Goal: Use online tool/utility: Utilize a website feature to perform a specific function

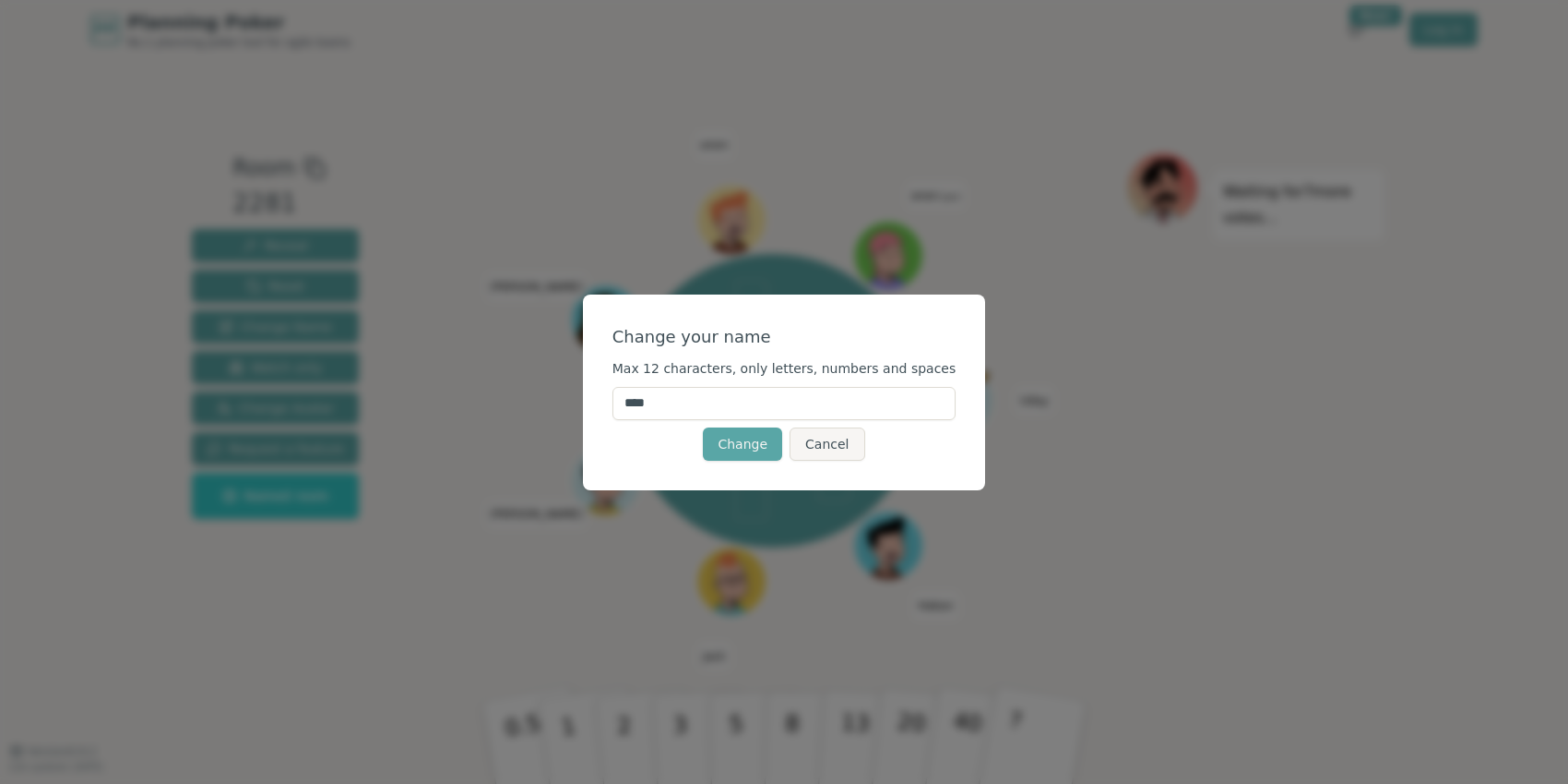
click at [737, 399] on input "****" at bounding box center [784, 402] width 344 height 33
type input "*"
type input "****"
click at [652, 459] on div "Change Cancel" at bounding box center [784, 444] width 344 height 33
click at [737, 443] on button "Change" at bounding box center [742, 444] width 79 height 33
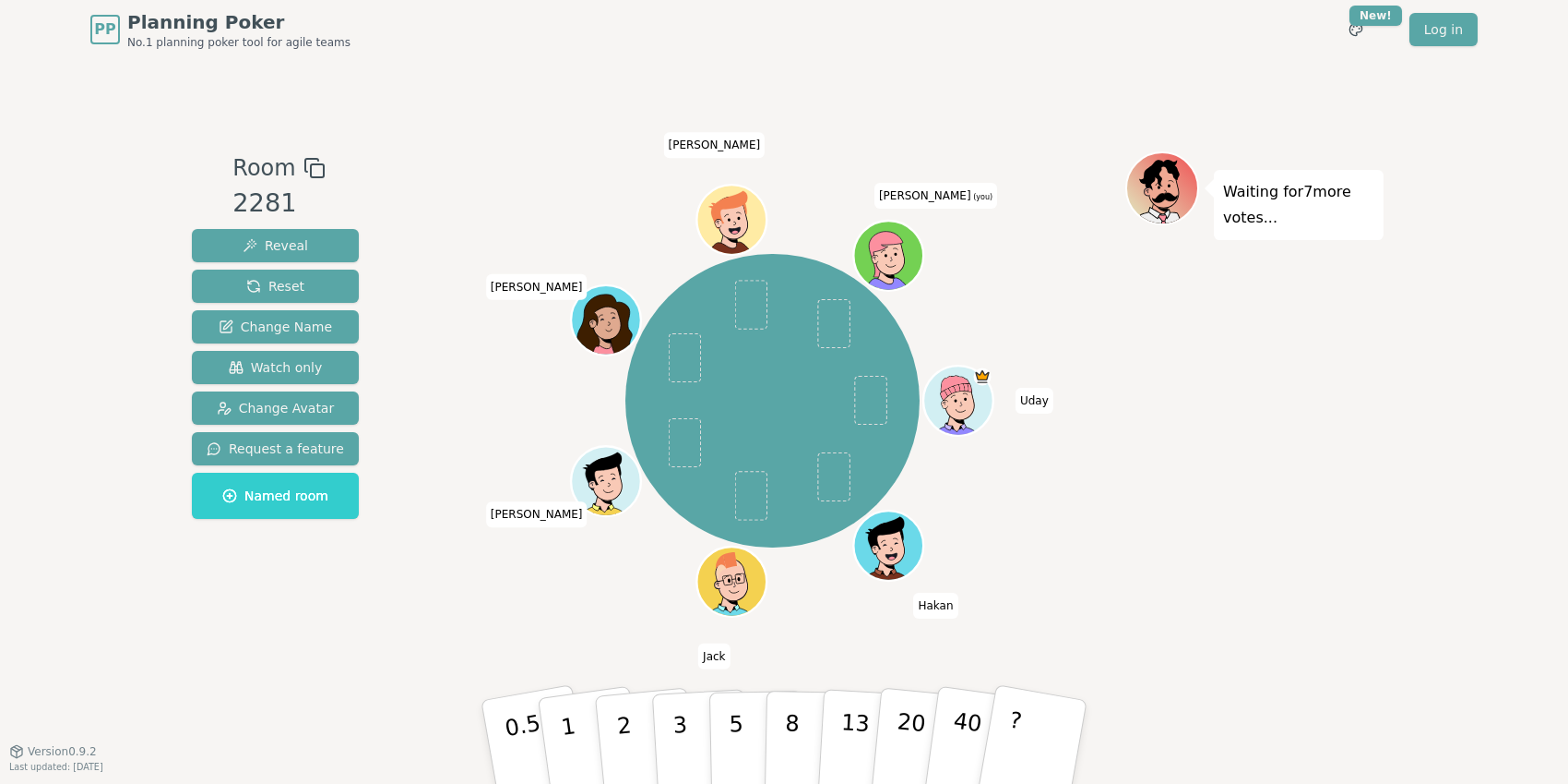
click at [898, 268] on icon at bounding box center [892, 266] width 34 height 12
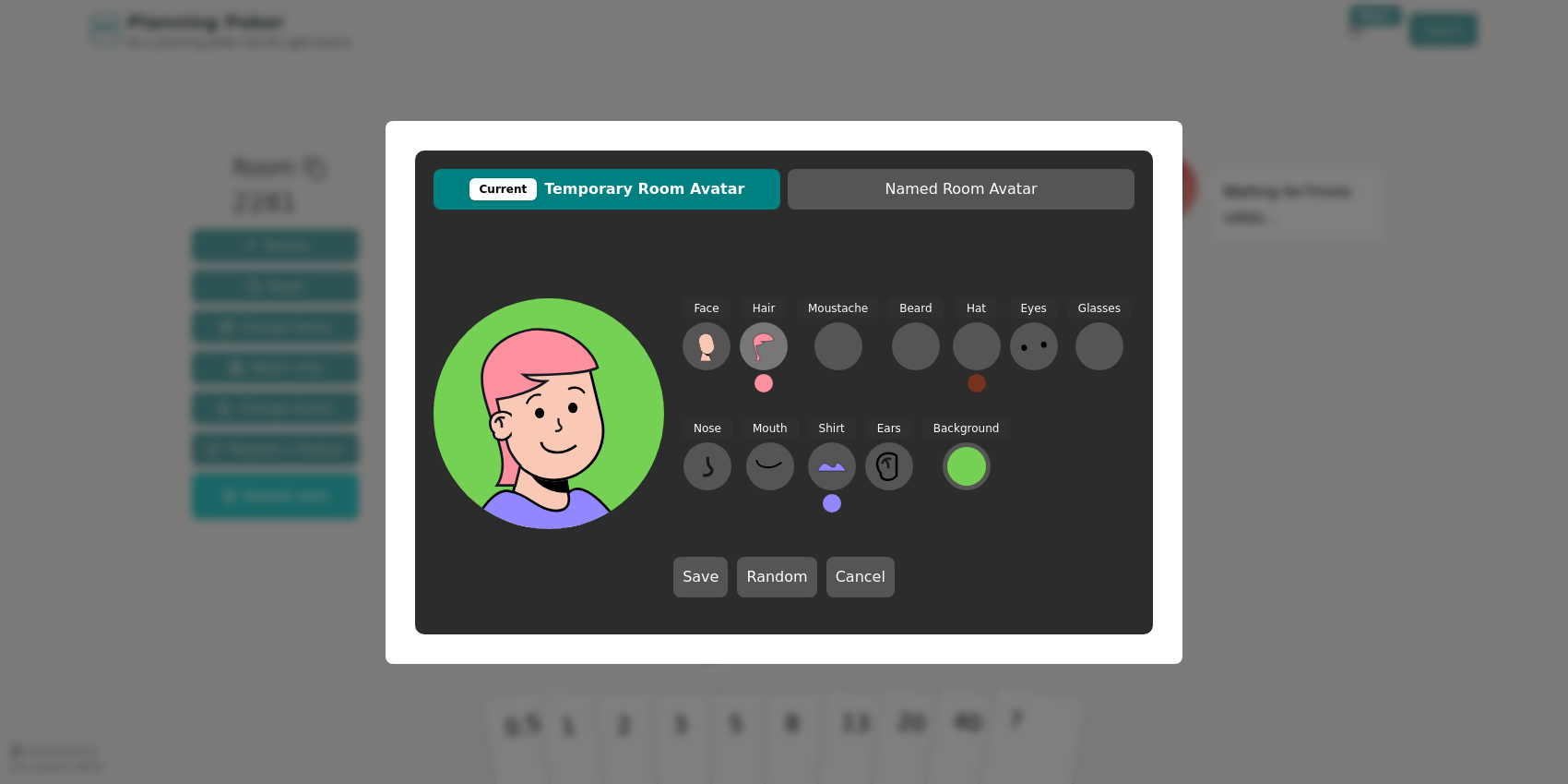
click at [765, 348] on icon at bounding box center [763, 345] width 29 height 29
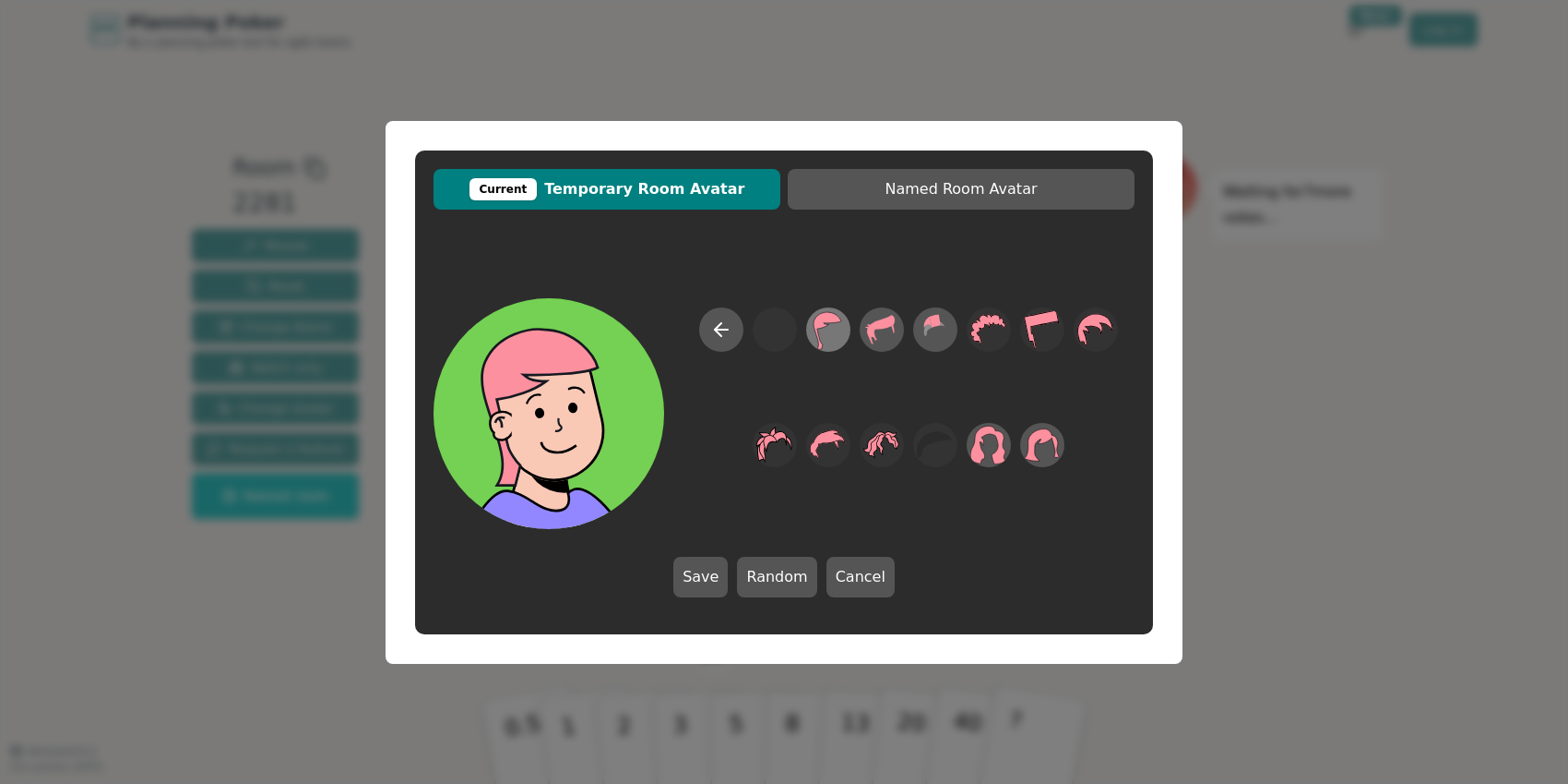
click at [834, 335] on icon at bounding box center [828, 329] width 36 height 41
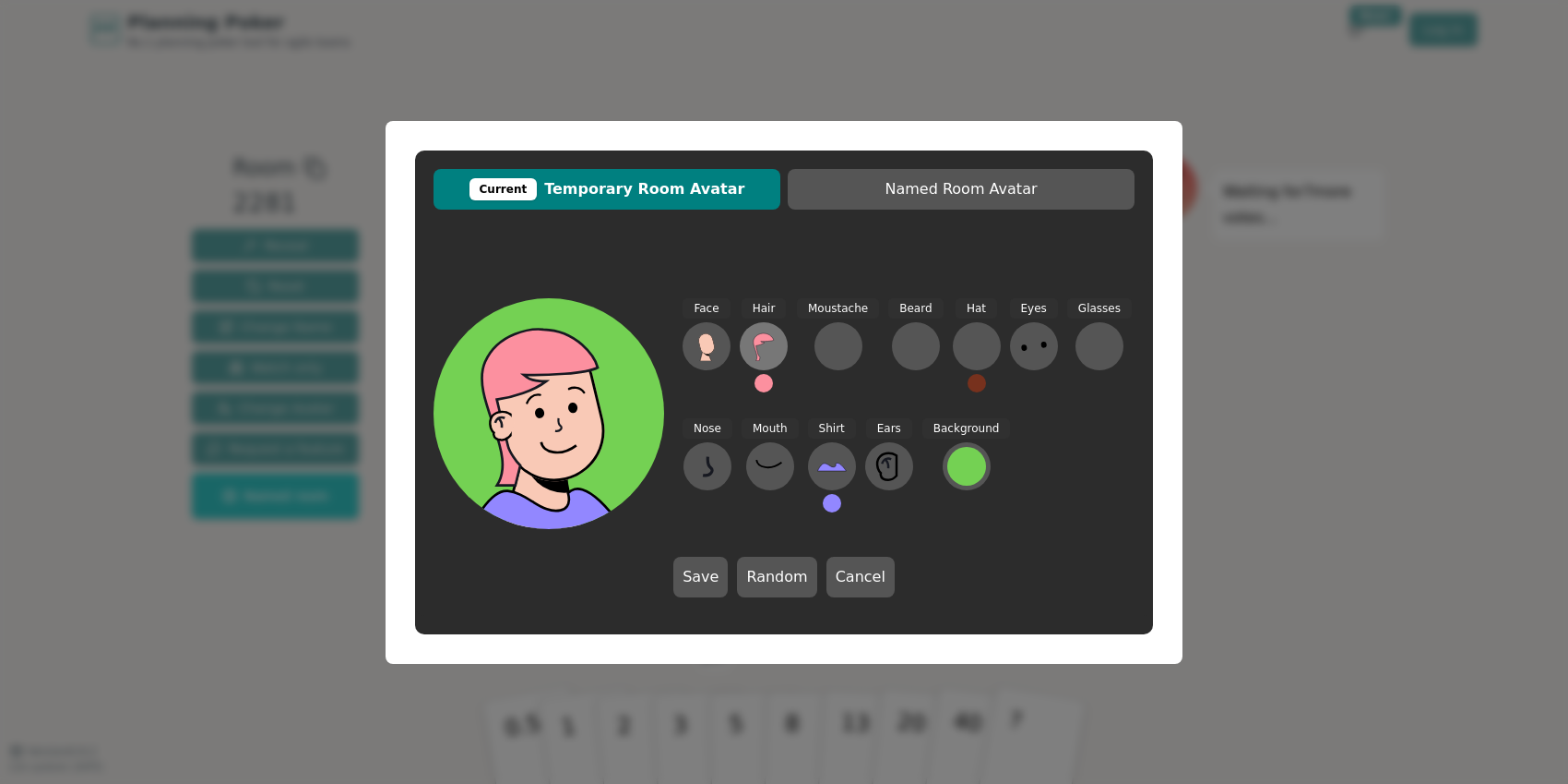
click at [768, 348] on icon at bounding box center [763, 345] width 29 height 29
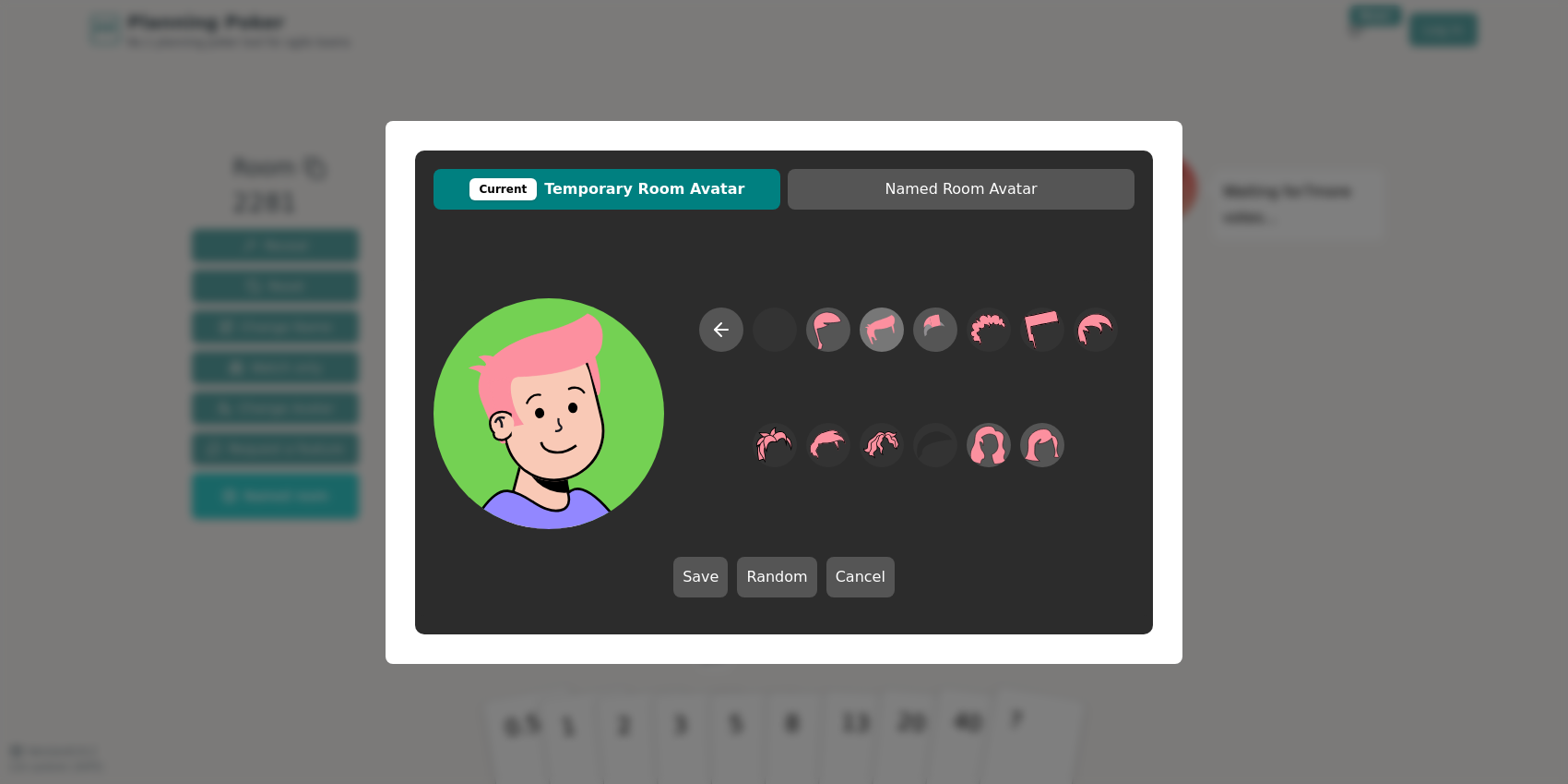
click at [889, 327] on icon at bounding box center [881, 329] width 36 height 41
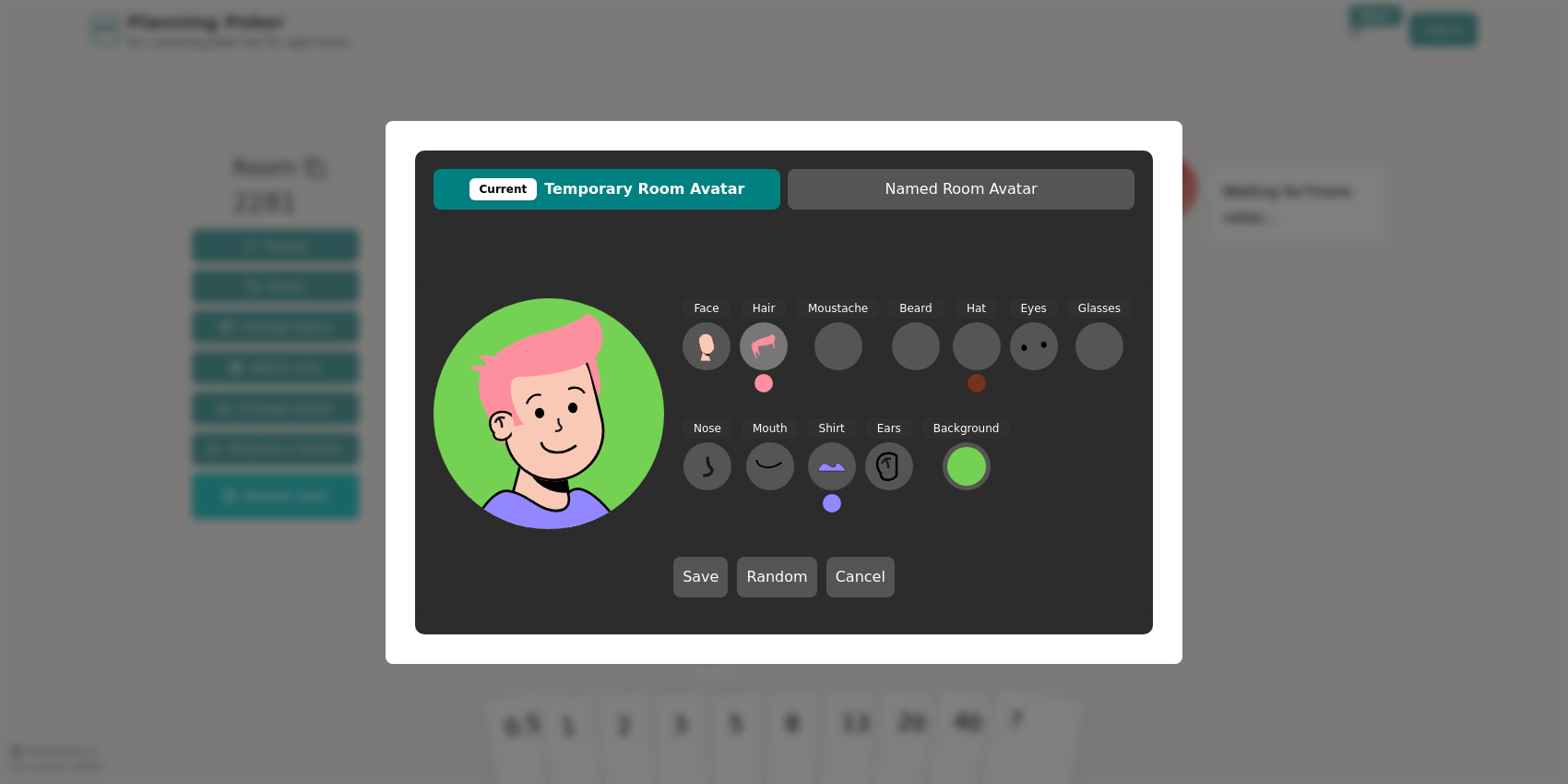
click at [768, 343] on icon at bounding box center [763, 346] width 23 height 24
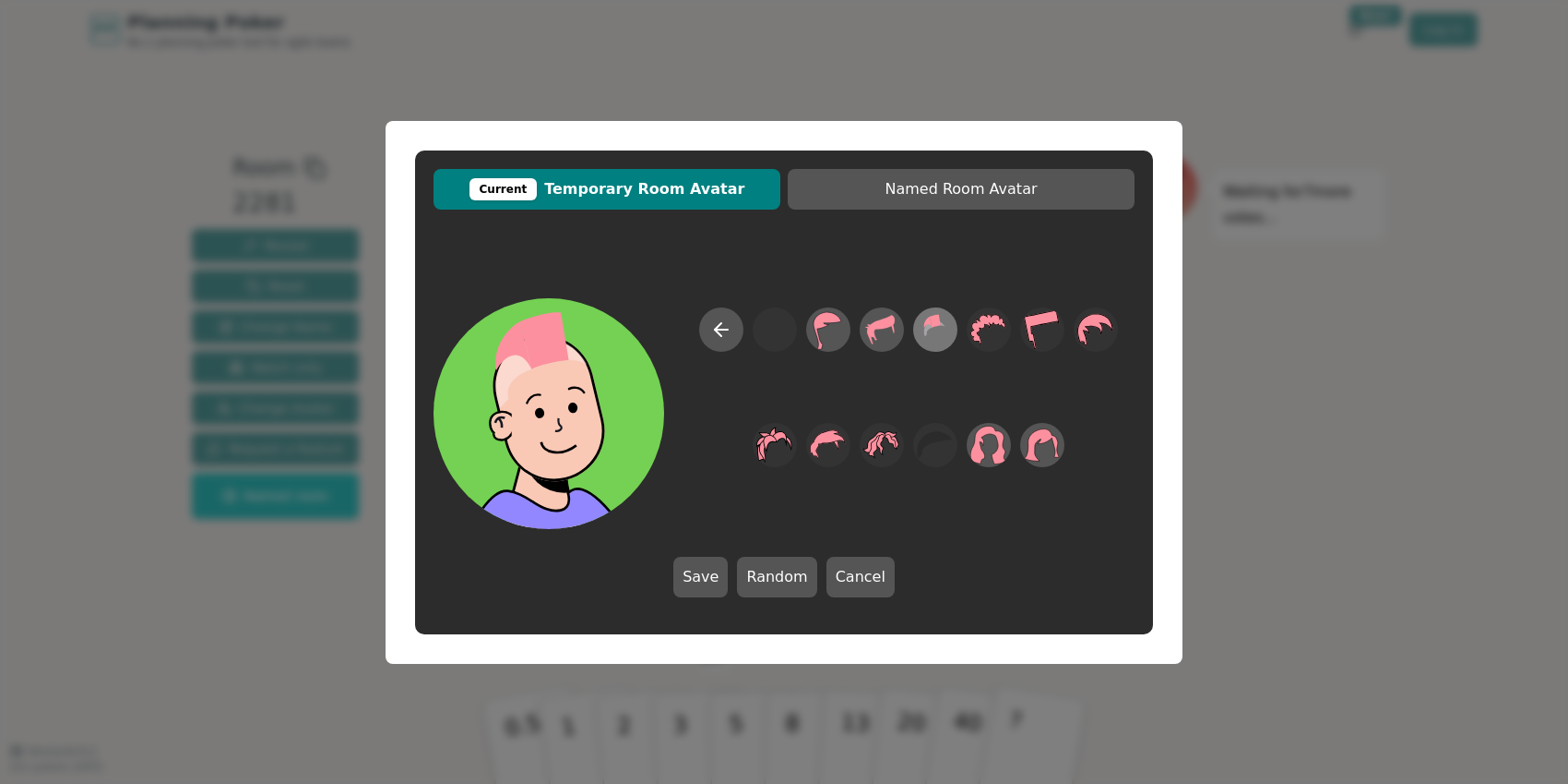
click at [932, 336] on icon at bounding box center [935, 329] width 36 height 41
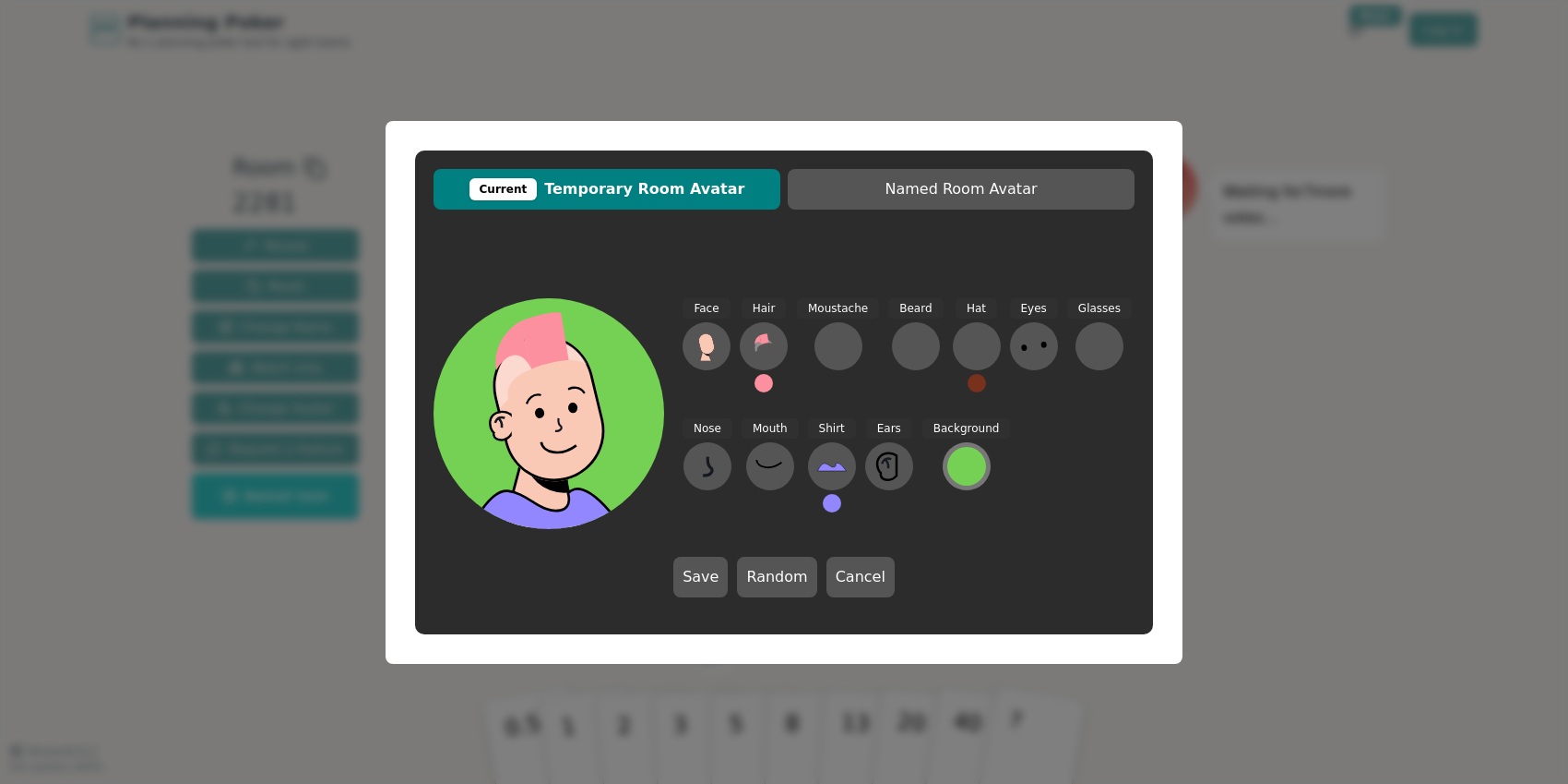
click at [948, 472] on div at bounding box center [966, 465] width 39 height 39
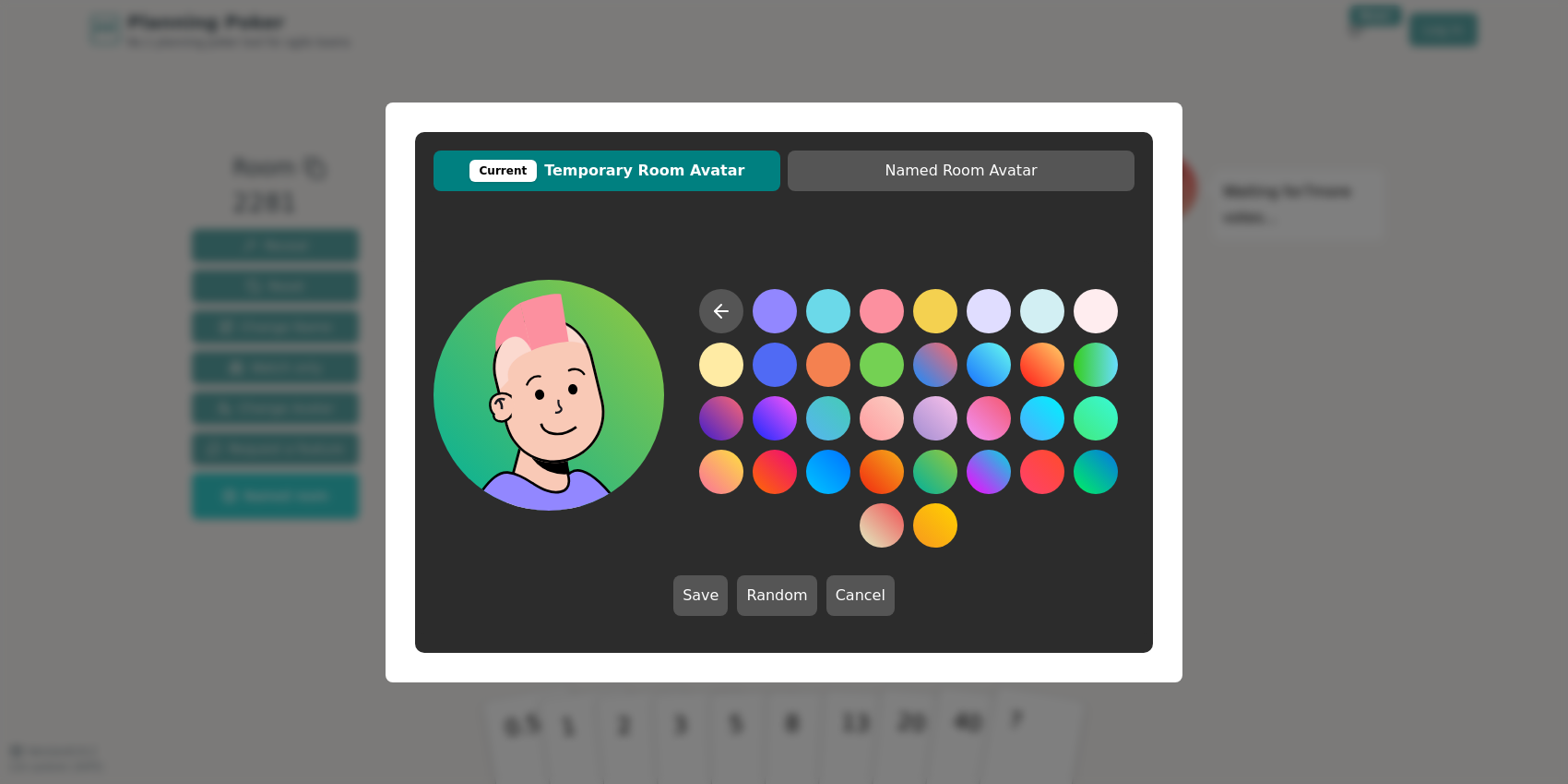
click at [927, 472] on button at bounding box center [935, 471] width 44 height 44
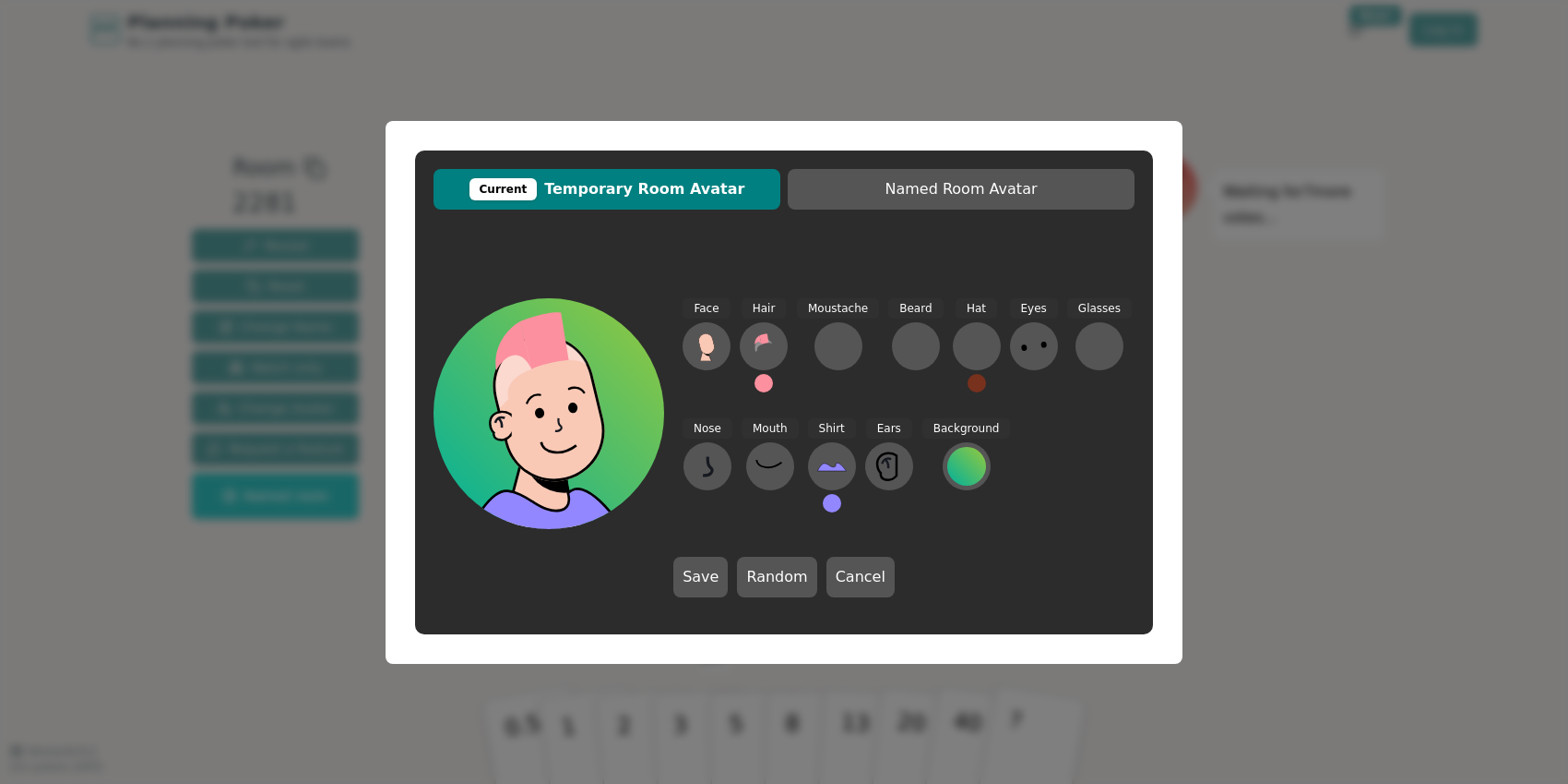
click at [765, 385] on button at bounding box center [764, 384] width 19 height 19
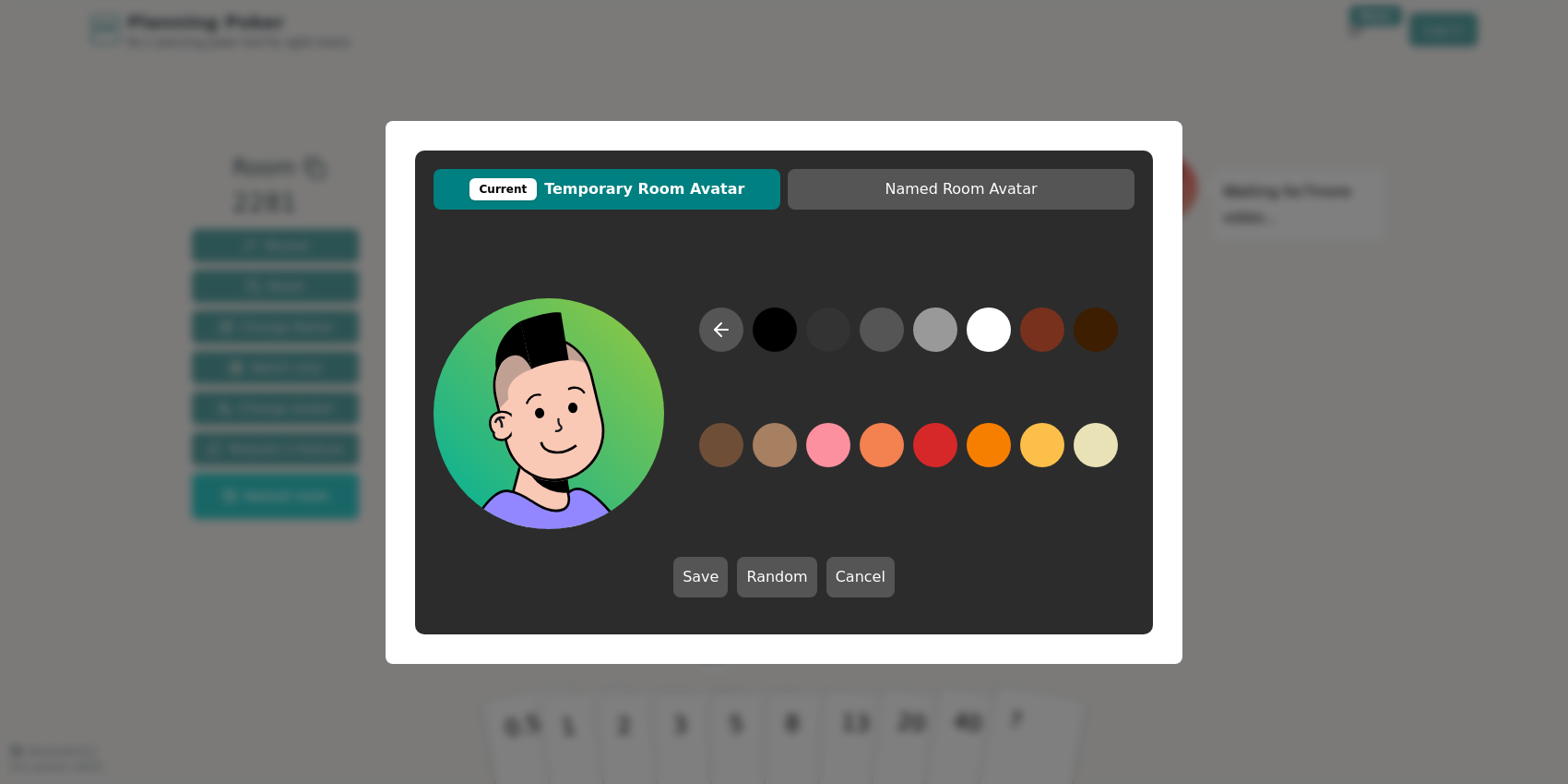
click at [778, 333] on button at bounding box center [774, 329] width 44 height 44
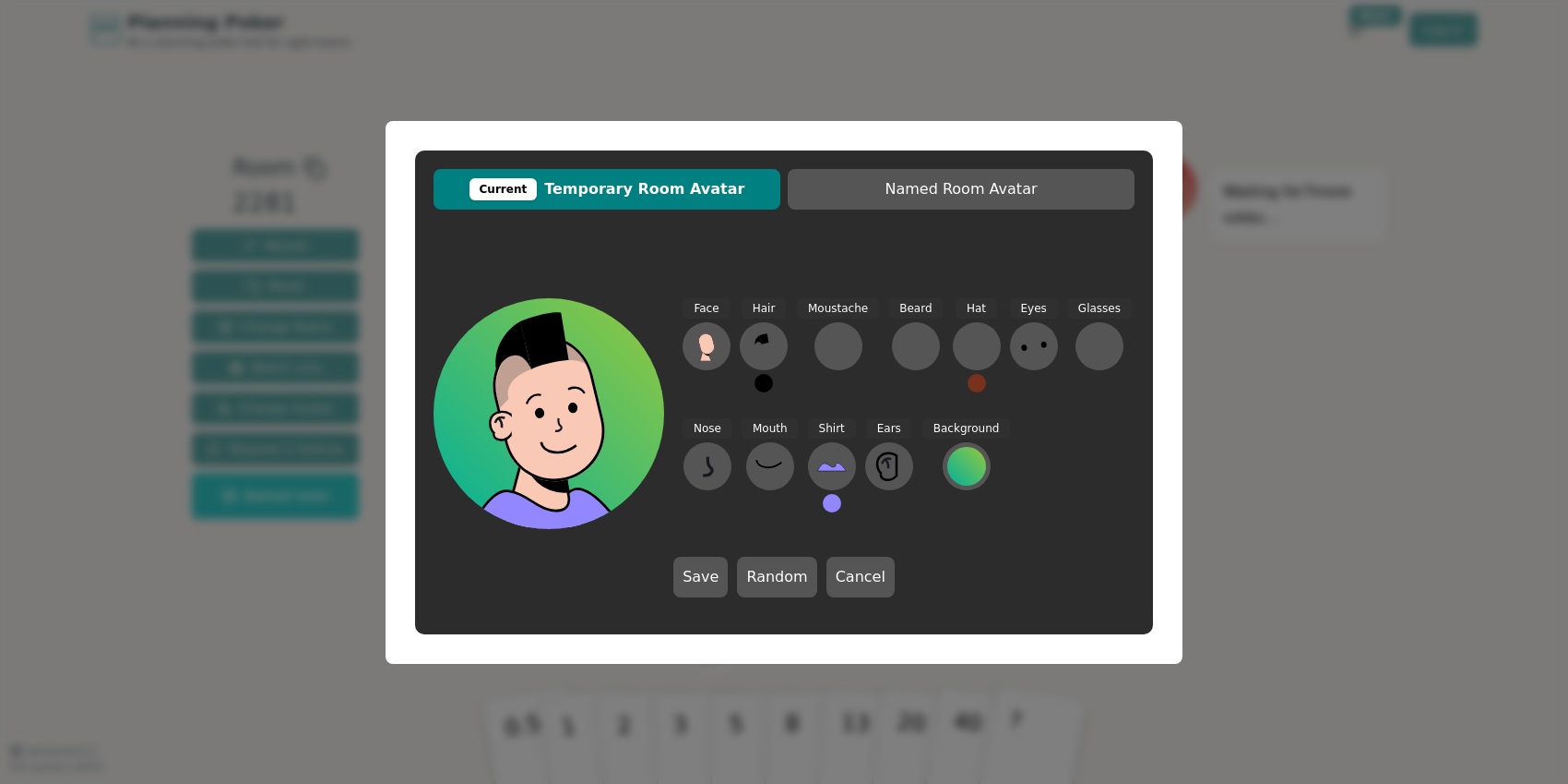
click at [769, 384] on button at bounding box center [764, 384] width 19 height 19
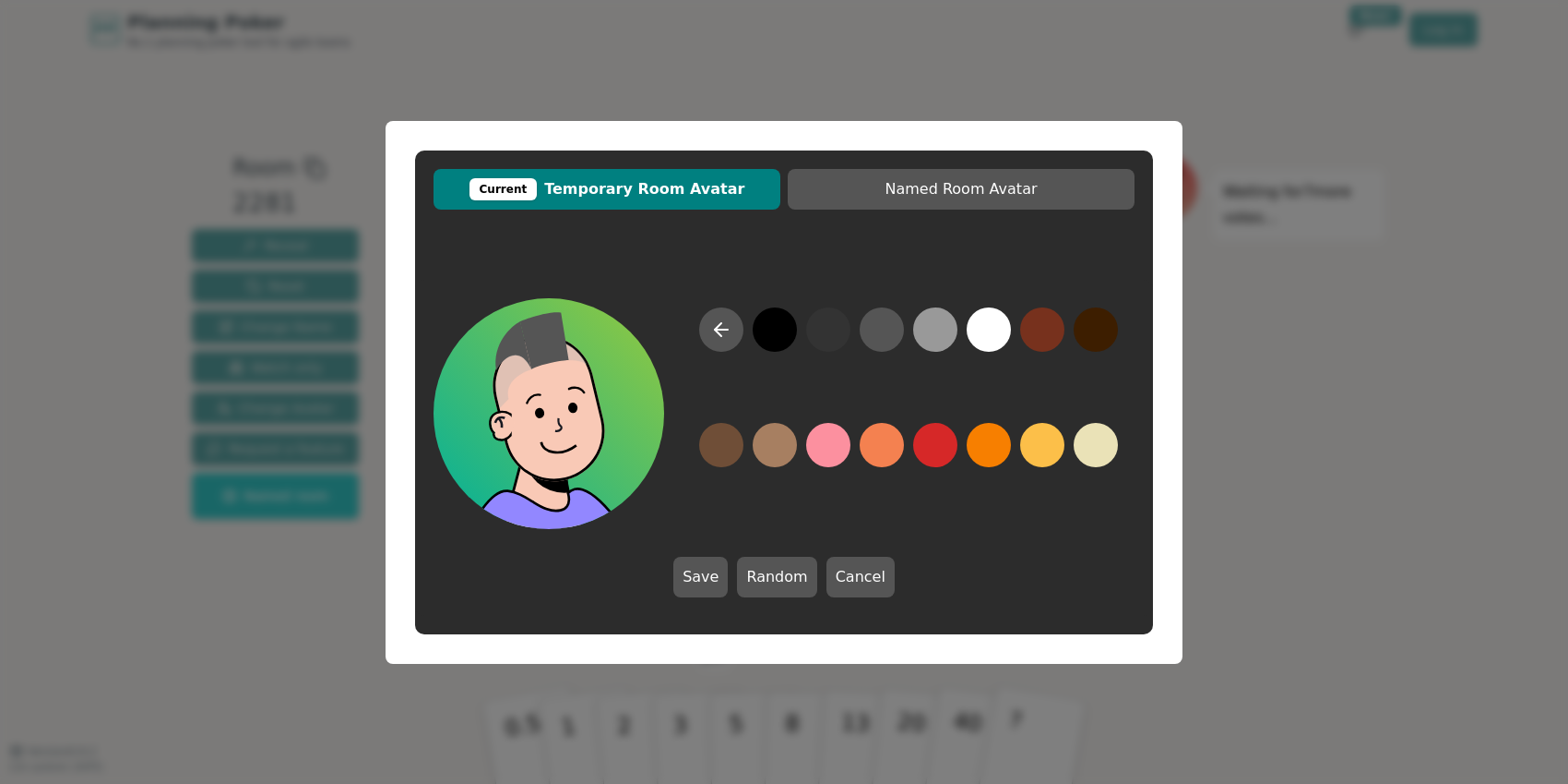
click at [878, 344] on button at bounding box center [881, 329] width 44 height 44
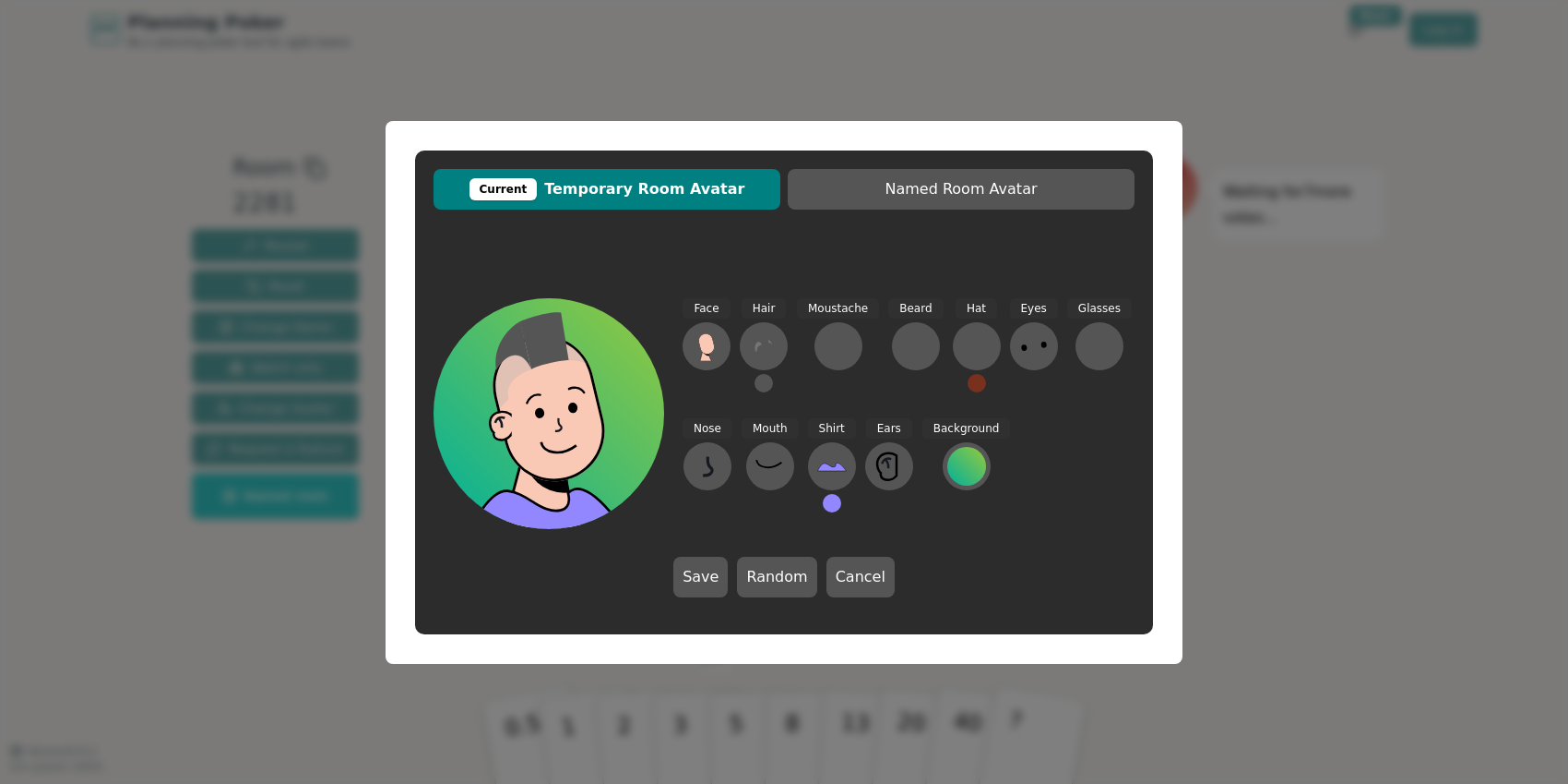
click at [763, 388] on button at bounding box center [764, 384] width 19 height 19
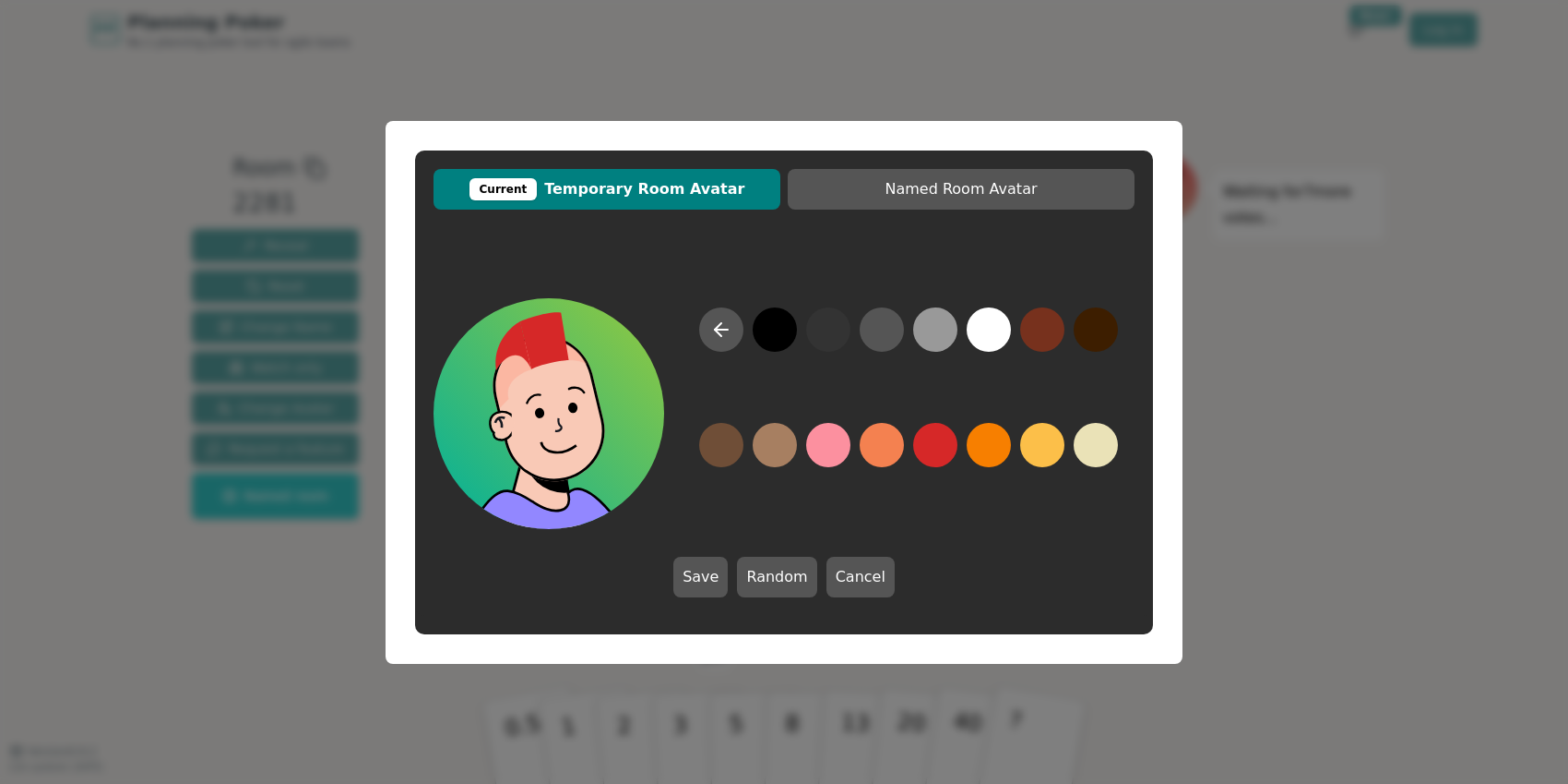
click at [942, 445] on button at bounding box center [935, 445] width 44 height 44
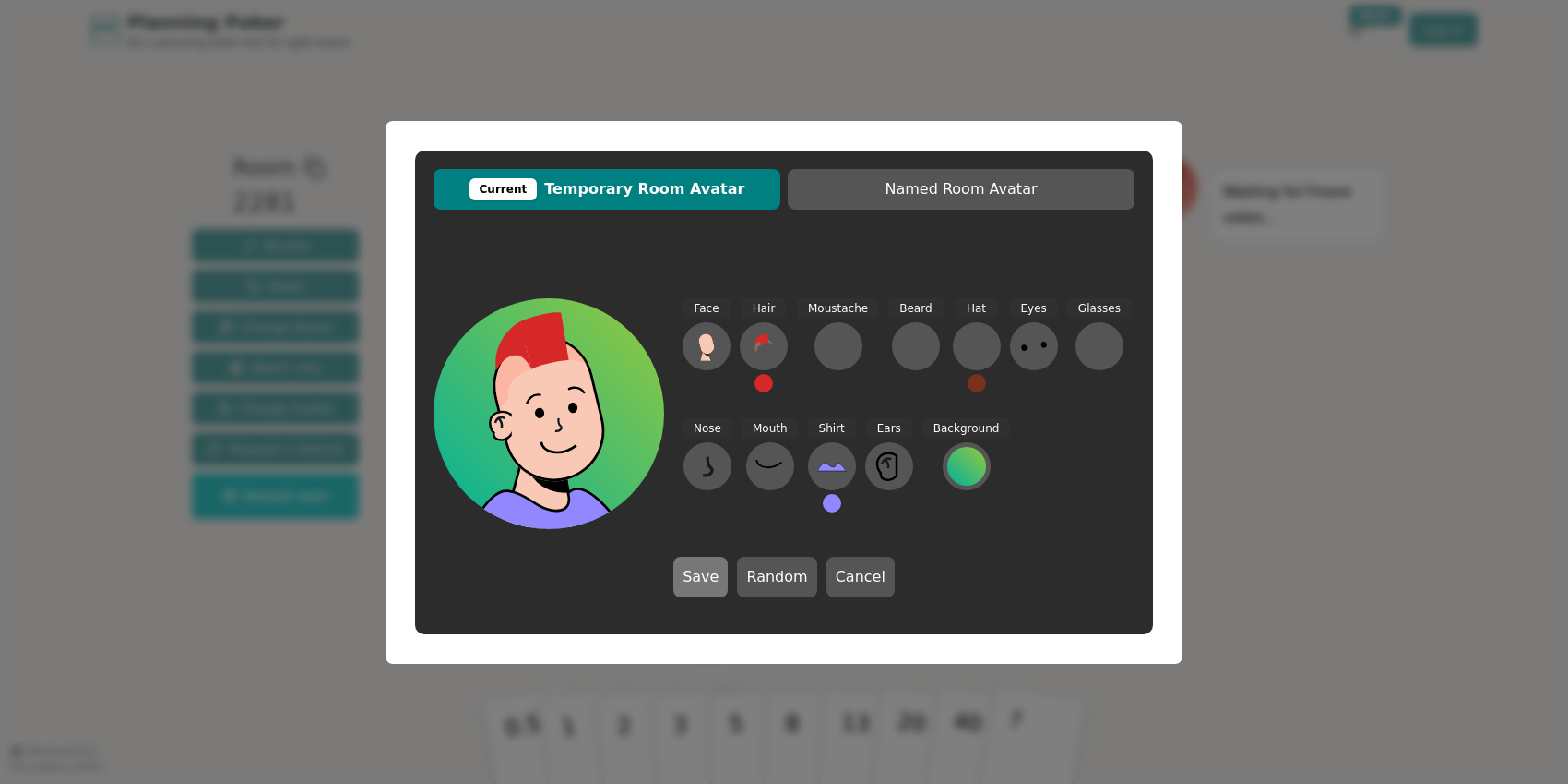
click at [715, 574] on button "Save" at bounding box center [701, 576] width 54 height 40
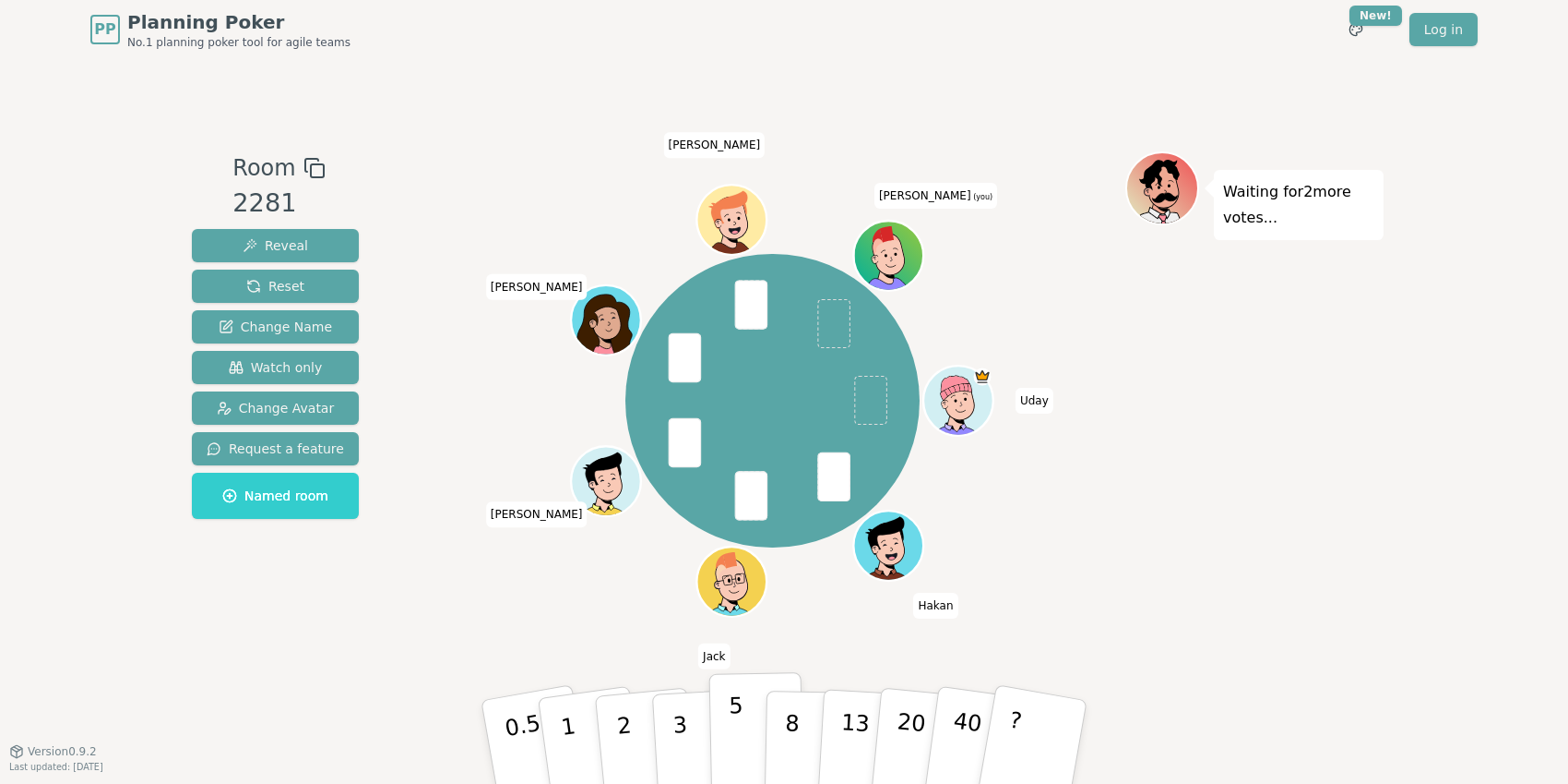
click at [726, 742] on button "5" at bounding box center [756, 742] width 95 height 140
click at [691, 739] on button "3" at bounding box center [701, 742] width 101 height 144
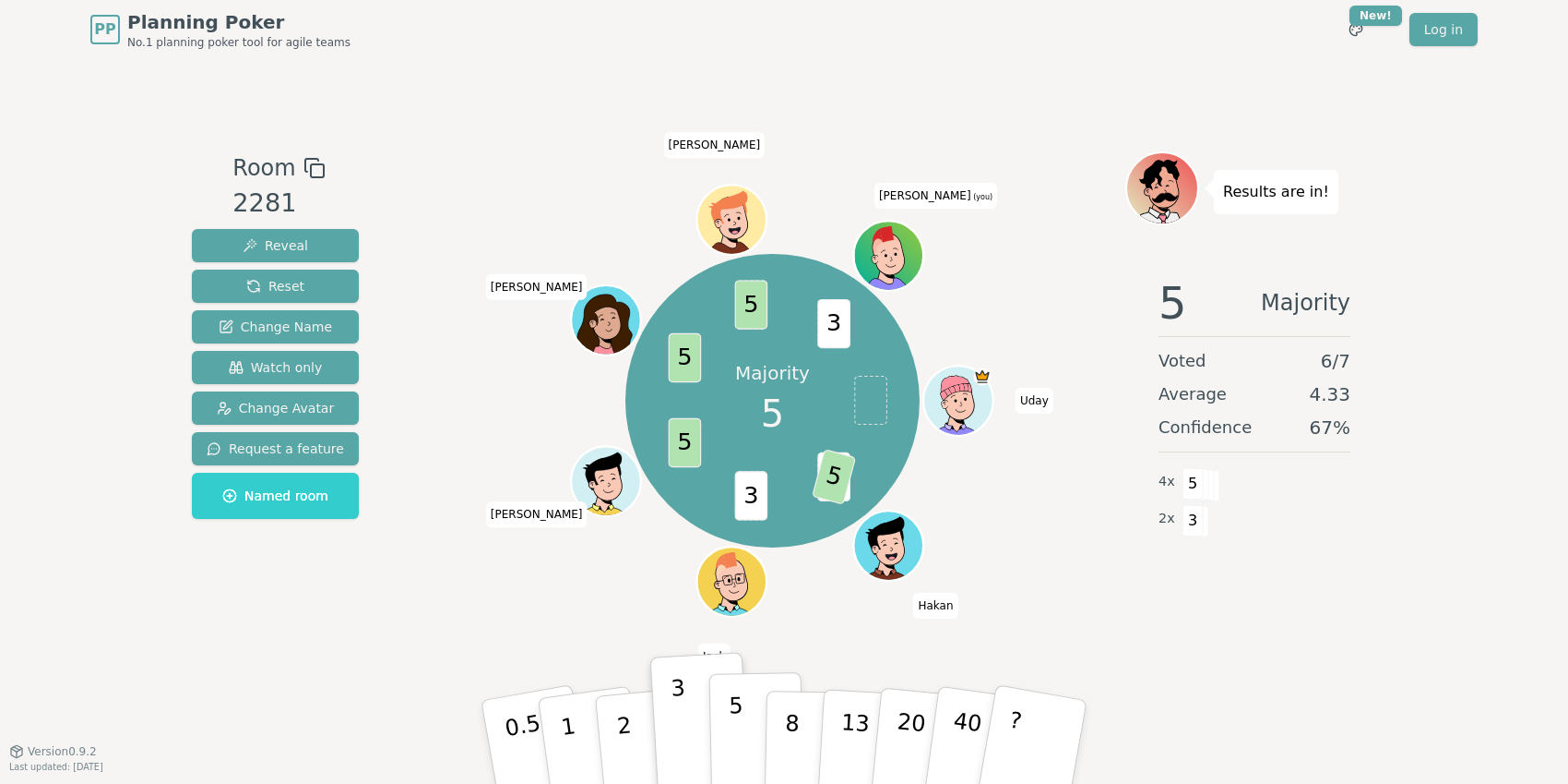
click at [747, 760] on button "5" at bounding box center [756, 742] width 95 height 140
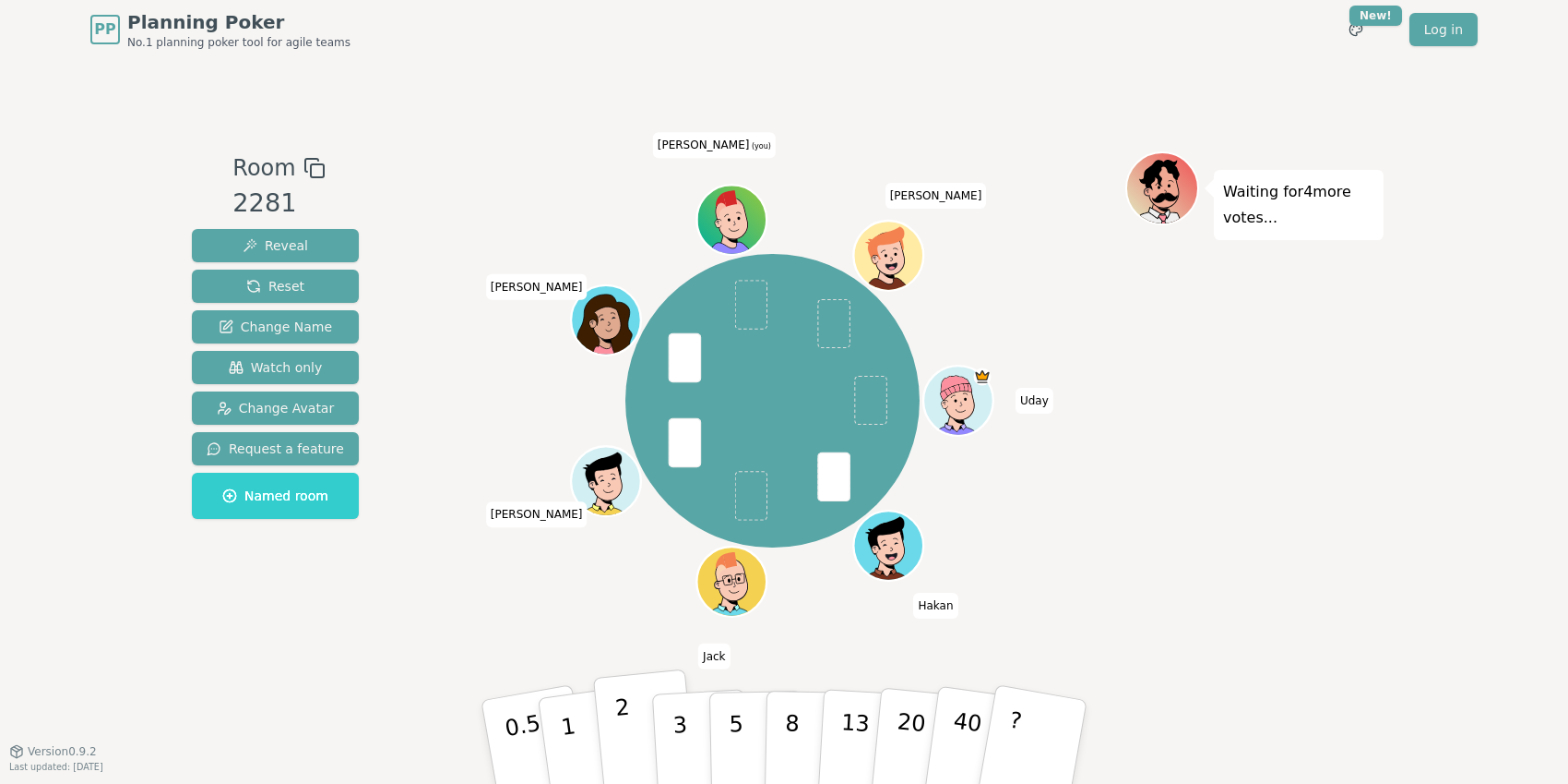
click at [622, 764] on p "2" at bounding box center [627, 744] width 24 height 101
click at [628, 749] on p "2" at bounding box center [627, 744] width 24 height 101
click at [781, 747] on button "8" at bounding box center [812, 742] width 95 height 140
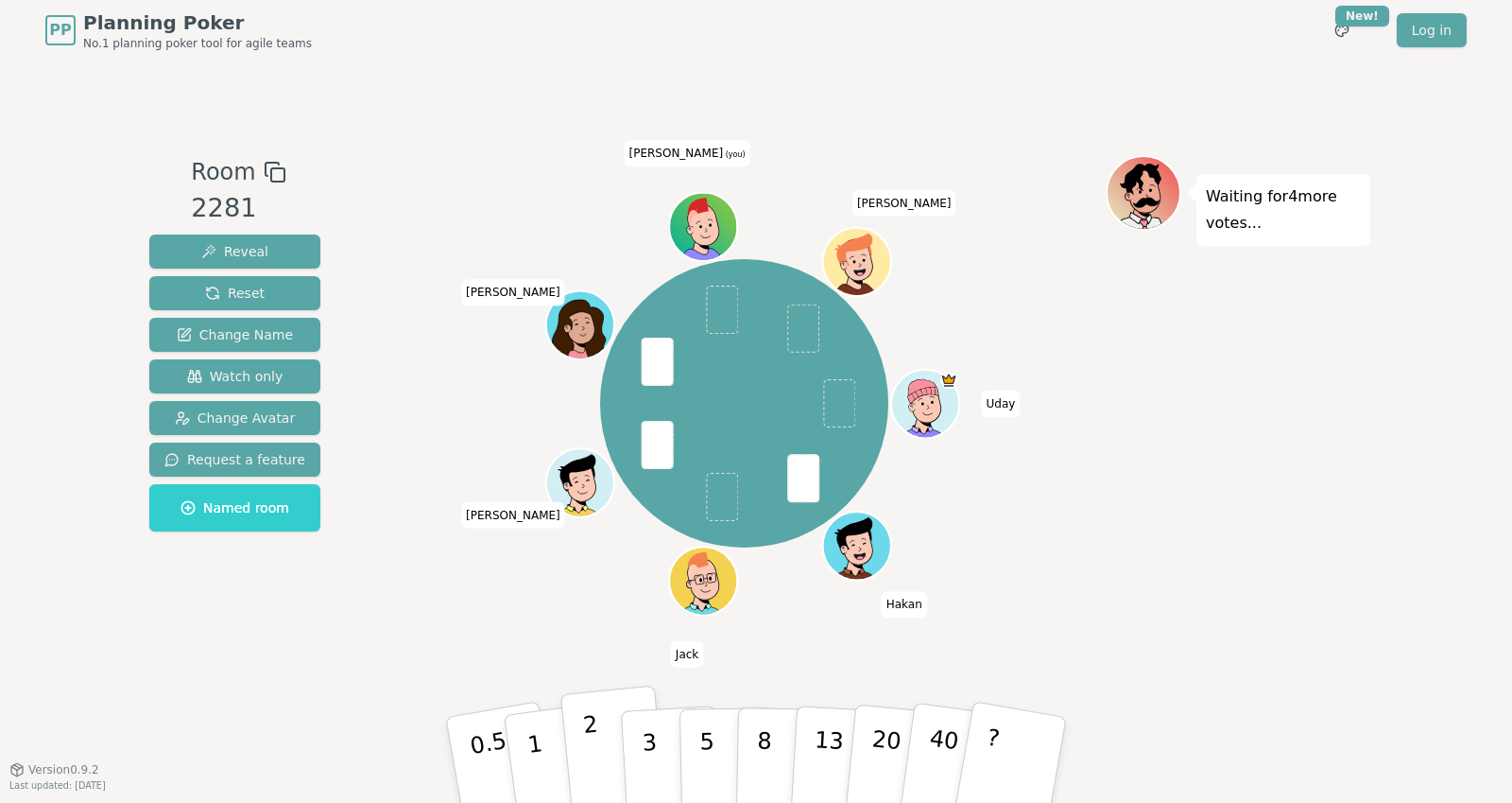
click at [606, 766] on button "2" at bounding box center [614, 761] width 108 height 150
click at [665, 773] on button "3" at bounding box center [671, 760] width 103 height 147
click at [759, 762] on p "8" at bounding box center [763, 759] width 16 height 102
